Goal: Check status

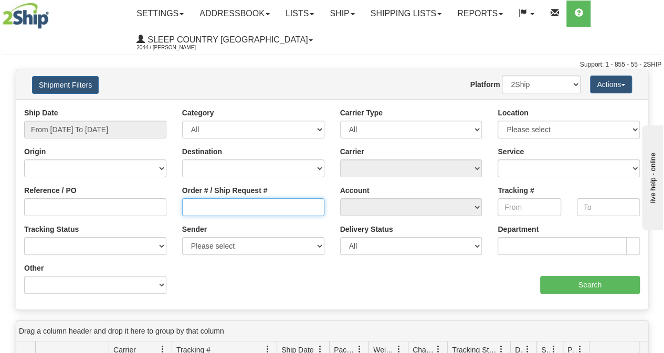
click at [300, 202] on input "Order # / Ship Request #" at bounding box center [253, 207] width 142 height 18
paste input "9000I100179"
type input "9000I100179"
click at [77, 75] on div "Shipment Filters Website Agent Nothing selected Client User Platform 2Ship Impo…" at bounding box center [331, 84] width 631 height 29
click at [76, 79] on button "Shipment Filters" at bounding box center [65, 85] width 67 height 18
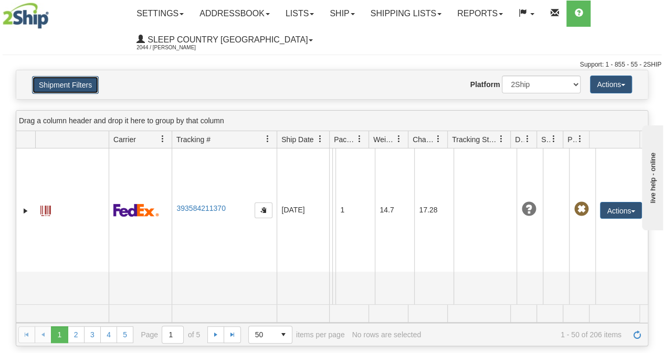
click at [68, 87] on button "Shipment Filters" at bounding box center [65, 85] width 67 height 18
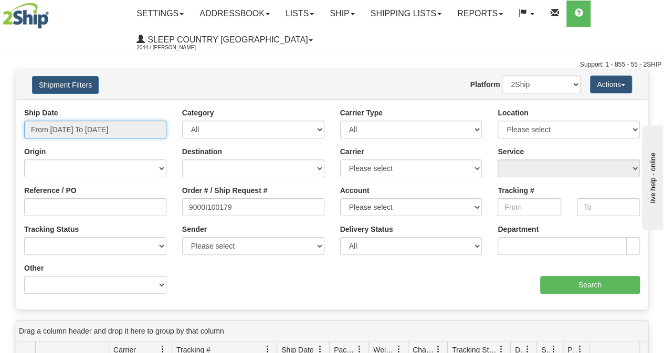
click at [73, 127] on input "From [DATE] To [DATE]" at bounding box center [95, 130] width 142 height 18
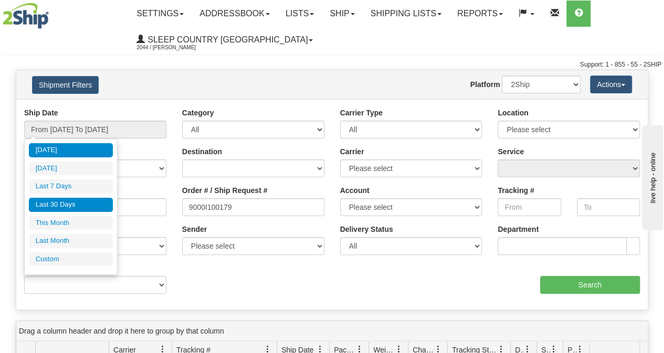
click at [61, 198] on li "Last 30 Days" at bounding box center [71, 205] width 84 height 14
type input "From [DATE] To [DATE]"
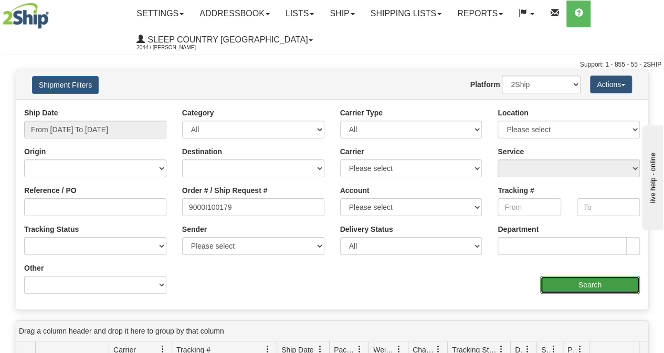
click at [582, 284] on input "Search" at bounding box center [590, 285] width 100 height 18
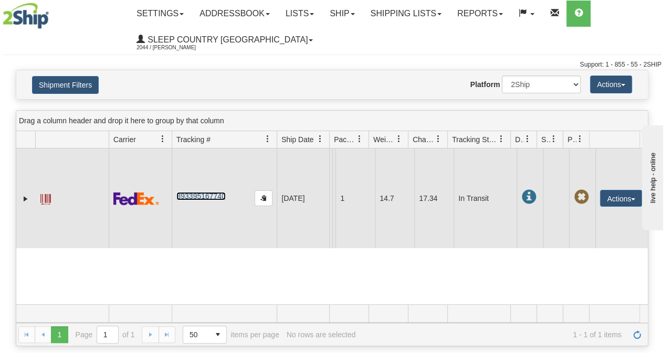
click at [198, 200] on link "393395167740" at bounding box center [200, 196] width 49 height 8
